Goal: Transaction & Acquisition: Purchase product/service

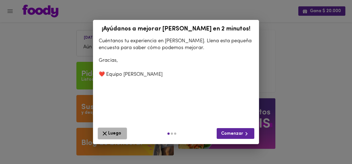
click at [117, 135] on button "Luego" at bounding box center [112, 134] width 29 height 12
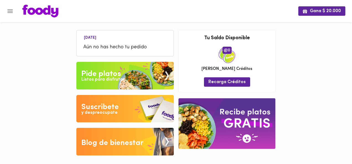
click at [93, 70] on div "Pide platos" at bounding box center [101, 74] width 40 height 11
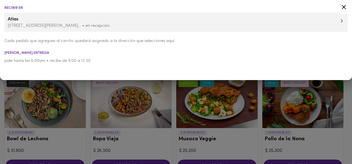
click at [67, 104] on div at bounding box center [176, 82] width 352 height 164
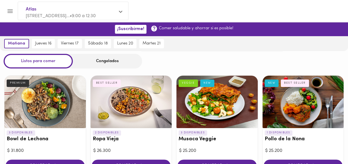
scroll to position [28, 0]
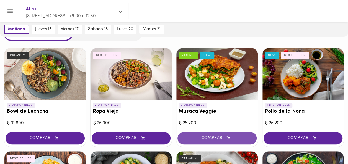
click at [213, 138] on span "COMPRAR" at bounding box center [216, 138] width 65 height 5
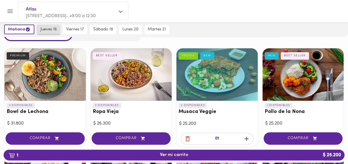
click at [50, 29] on span "jueves 16" at bounding box center [48, 29] width 16 height 5
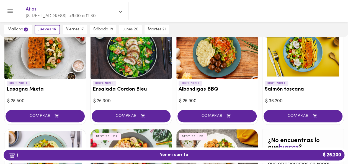
scroll to position [269, 0]
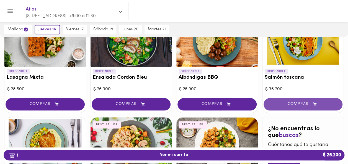
click at [297, 102] on span "COMPRAR" at bounding box center [303, 104] width 65 height 5
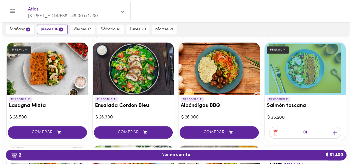
scroll to position [213, 0]
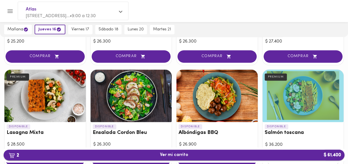
click at [184, 155] on span "2 Ver mi carrito $ 61.400" at bounding box center [174, 155] width 28 height 5
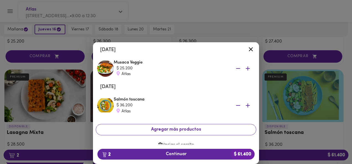
scroll to position [27, 0]
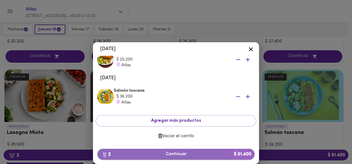
click at [178, 154] on span "2 Continuar $ 61.400" at bounding box center [176, 154] width 148 height 5
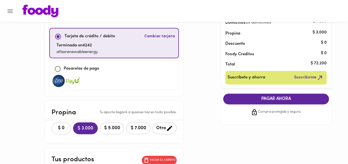
scroll to position [55, 0]
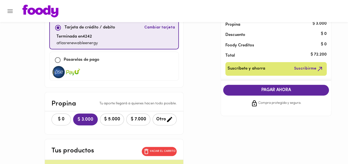
click at [55, 117] on span "$ 0" at bounding box center [61, 119] width 12 height 5
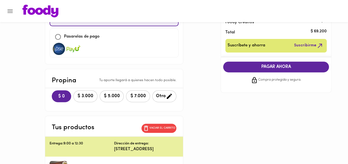
scroll to position [77, 0]
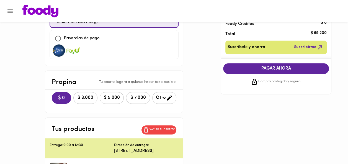
click at [261, 66] on span "PAGAR AHORA" at bounding box center [276, 68] width 95 height 5
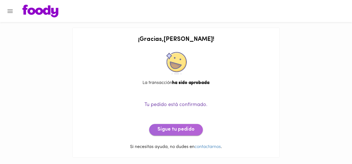
click at [172, 135] on button "Sigue tu pedido" at bounding box center [176, 130] width 54 height 12
